Goal: Check status: Check status

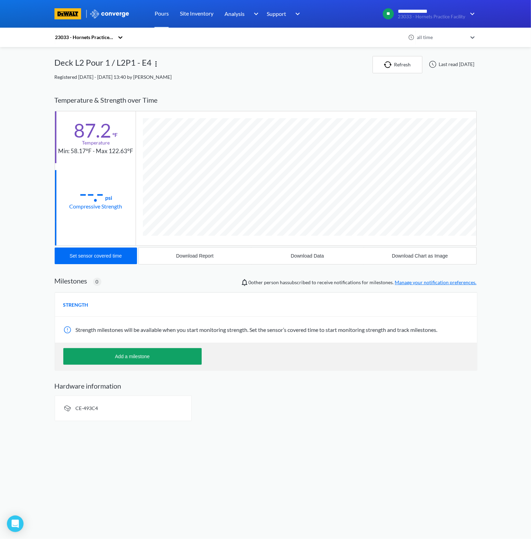
scroll to position [364, 422]
click at [122, 38] on icon at bounding box center [120, 37] width 7 height 7
click at [90, 56] on div "23033 - Hornets Practice Facility" at bounding box center [89, 59] width 69 height 21
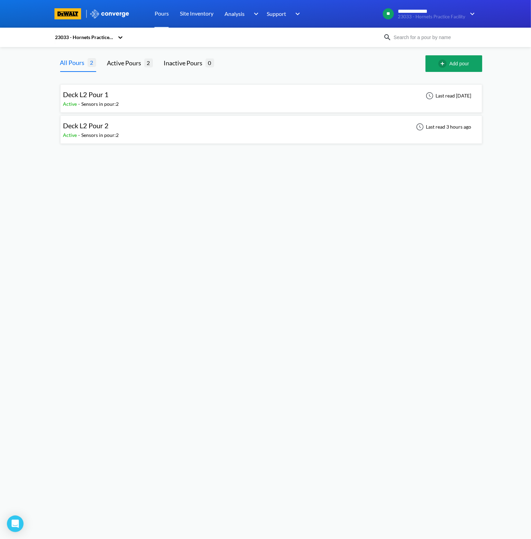
click at [102, 129] on span "Deck L2 Pour 2" at bounding box center [86, 125] width 46 height 8
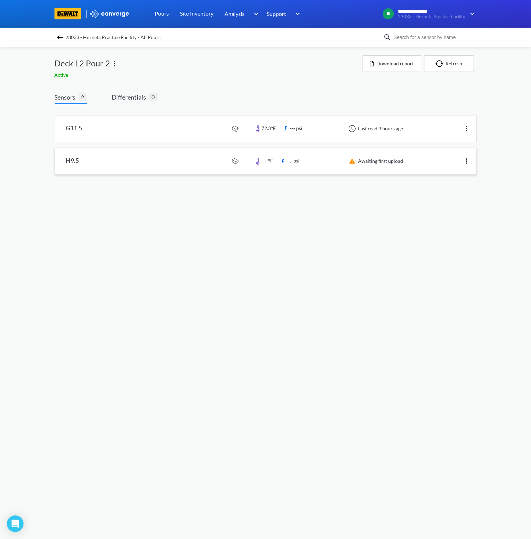
click at [100, 153] on link at bounding box center [265, 161] width 421 height 26
click at [83, 130] on link at bounding box center [265, 128] width 421 height 26
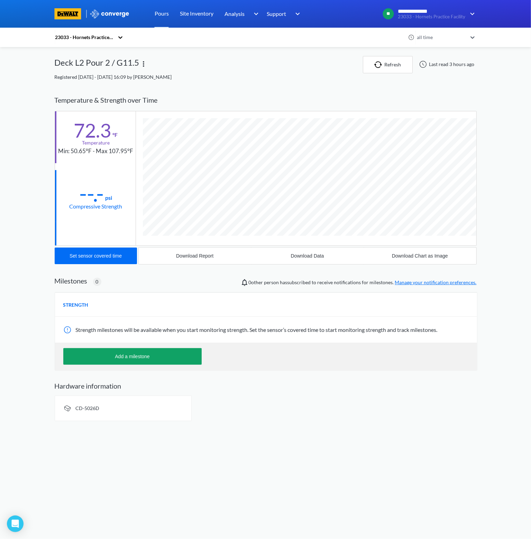
scroll to position [364, 422]
click at [28, 106] on div "**********" at bounding box center [265, 213] width 531 height 427
